Goal: Transaction & Acquisition: Subscribe to service/newsletter

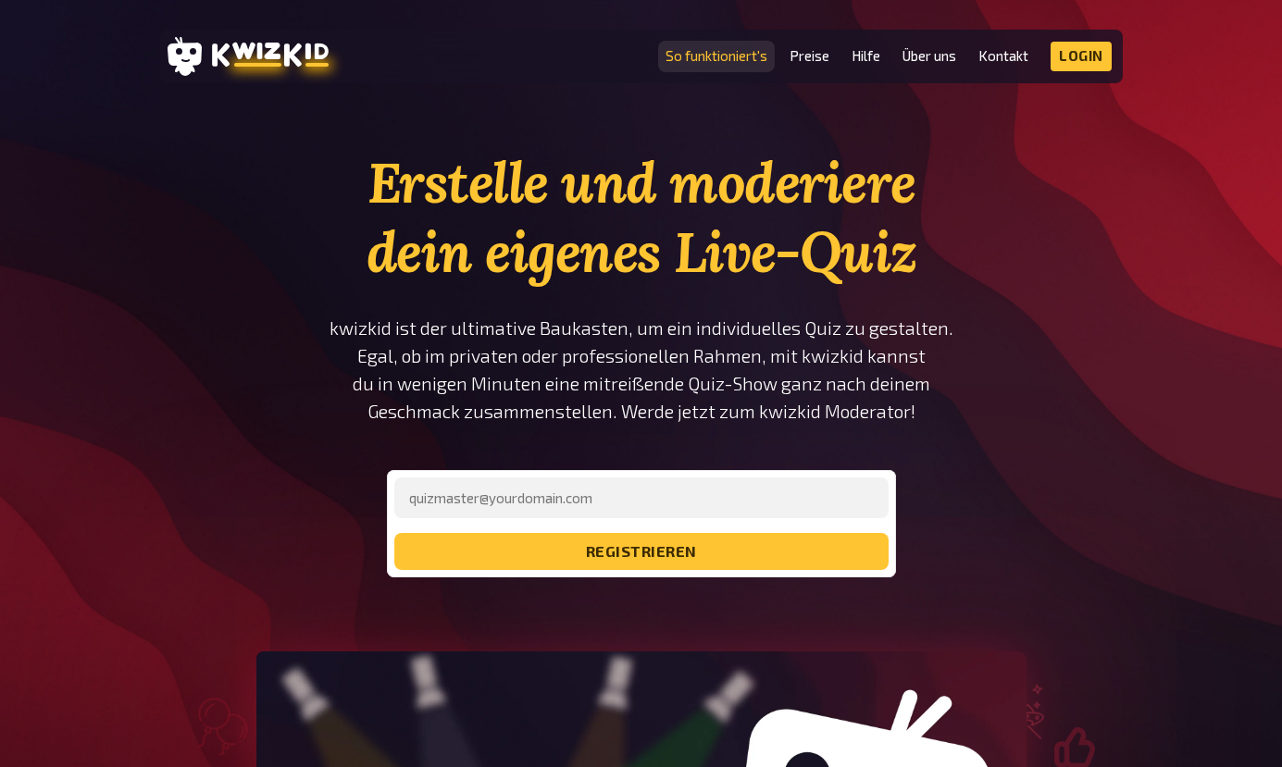
click at [703, 59] on link "So funktioniert's" at bounding box center [716, 56] width 102 height 16
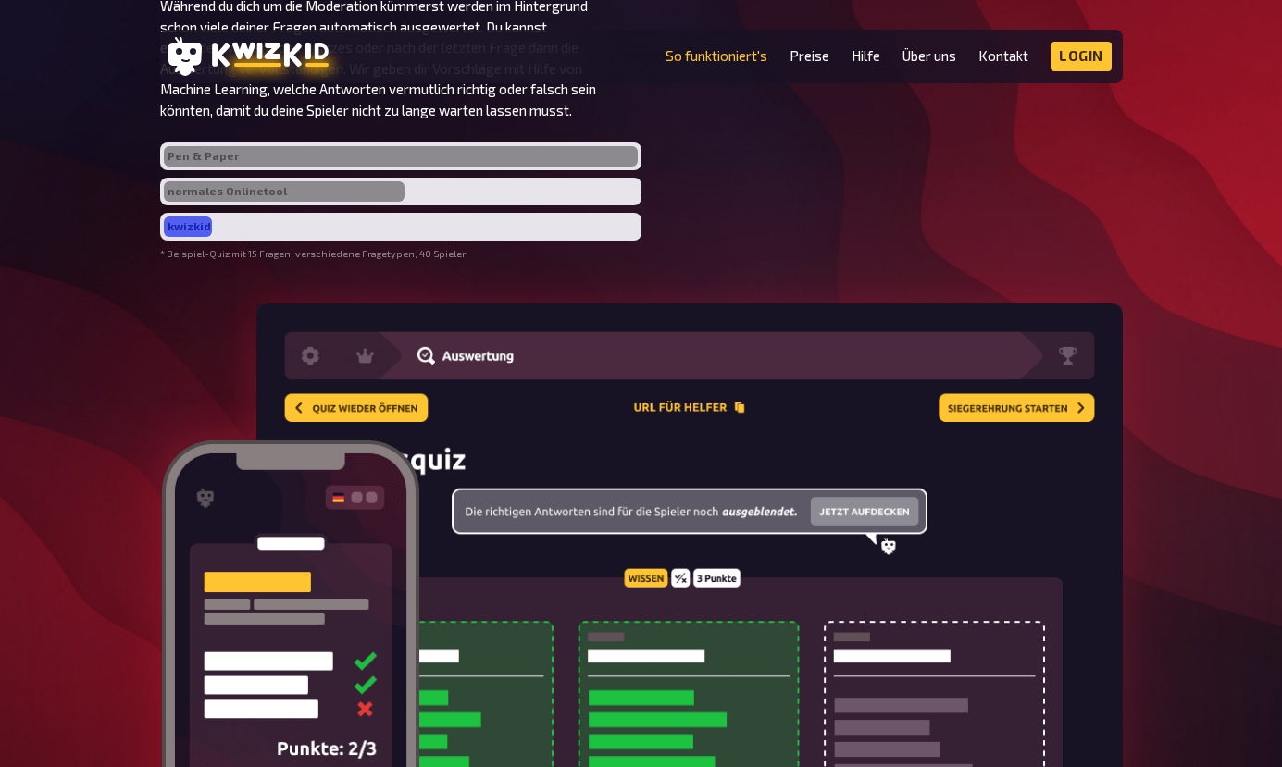
scroll to position [3794, 0]
